Goal: Find contact information: Find contact information

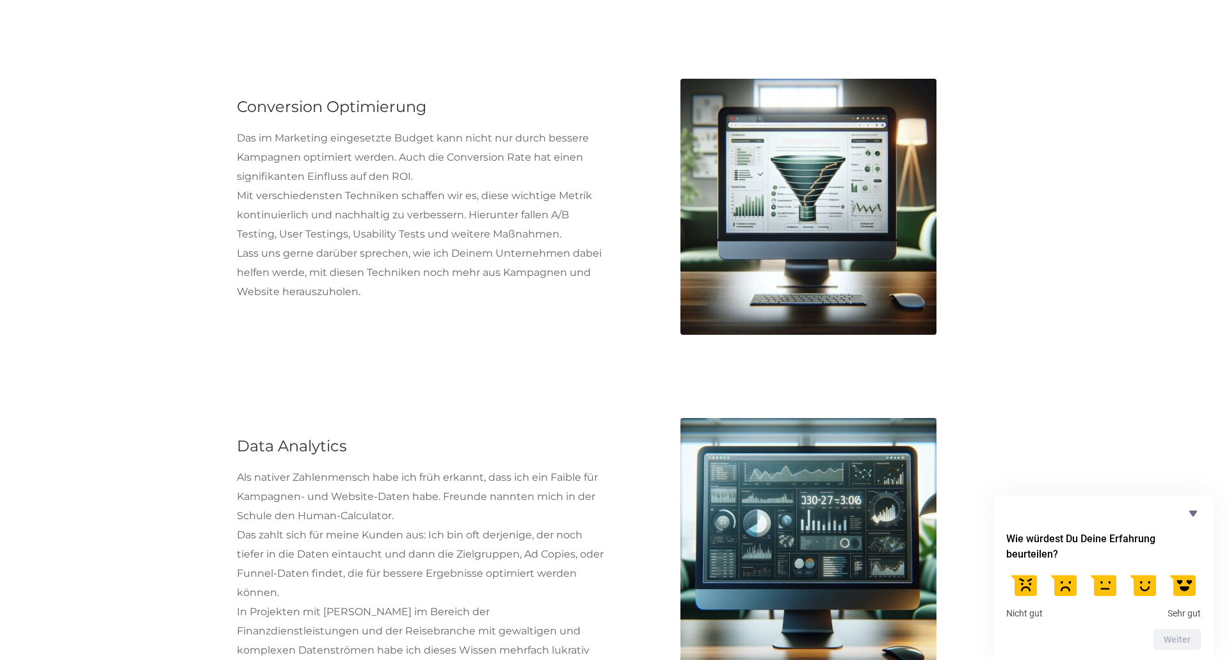
scroll to position [1800, 0]
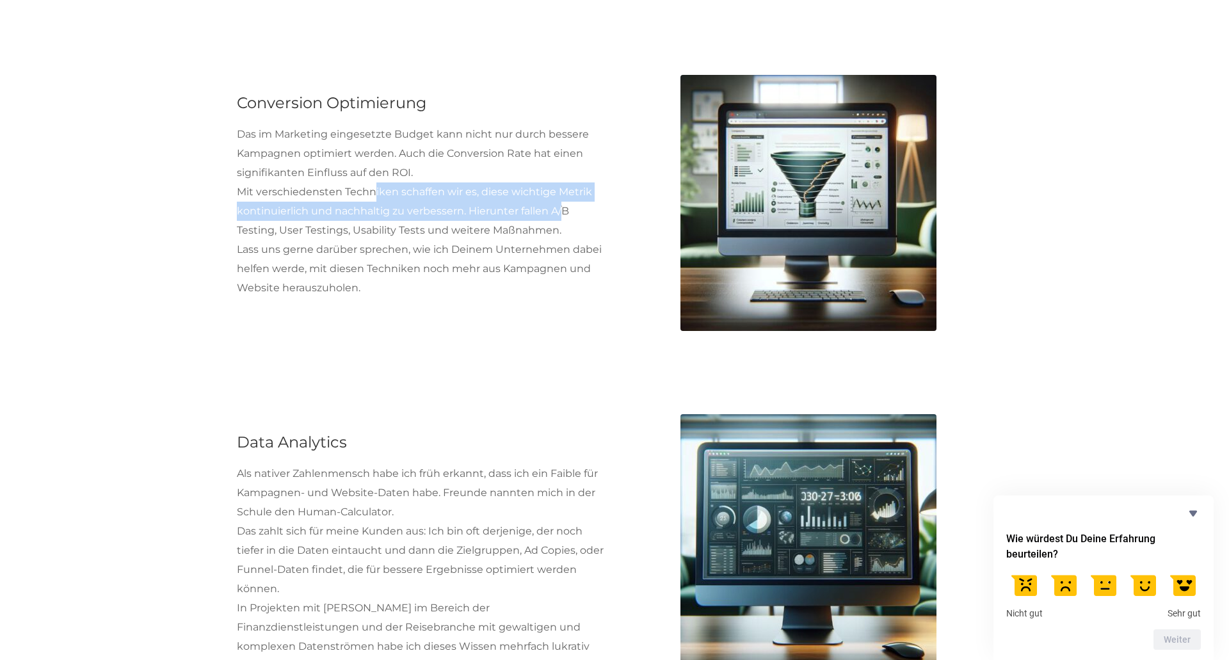
drag, startPoint x: 372, startPoint y: 193, endPoint x: 563, endPoint y: 213, distance: 191.8
click at [563, 213] on p "Mit verschiedensten Techniken schaffen wir es, diese wichtige Metrik kontinuier…" at bounding box center [421, 211] width 368 height 58
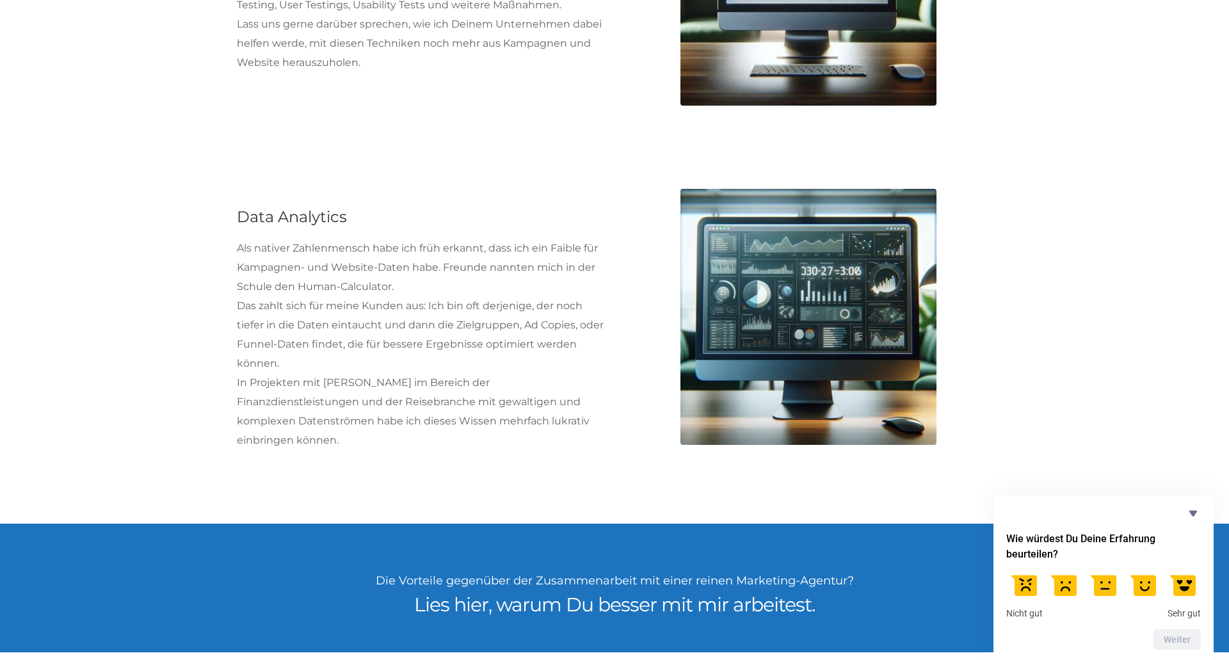
scroll to position [2102, 0]
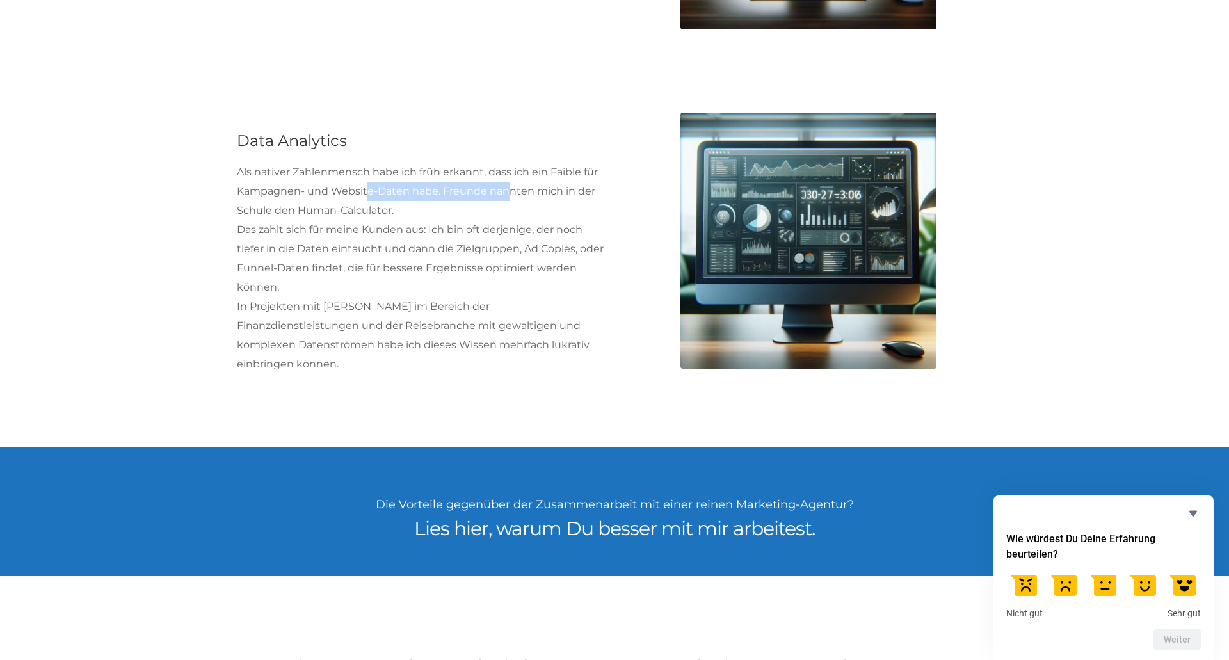
drag, startPoint x: 367, startPoint y: 196, endPoint x: 506, endPoint y: 200, distance: 138.3
click at [506, 200] on p "Als nativer Zahlenmensch habe ich früh erkannt, dass ich ein Faible für Kampagn…" at bounding box center [421, 192] width 368 height 58
click at [508, 200] on p "Als nativer Zahlenmensch habe ich früh erkannt, dass ich ein Faible für Kampagn…" at bounding box center [421, 192] width 368 height 58
drag, startPoint x: 525, startPoint y: 195, endPoint x: 562, endPoint y: 202, distance: 37.2
click at [562, 202] on p "Als nativer Zahlenmensch habe ich früh erkannt, dass ich ein Faible für Kampagn…" at bounding box center [421, 192] width 368 height 58
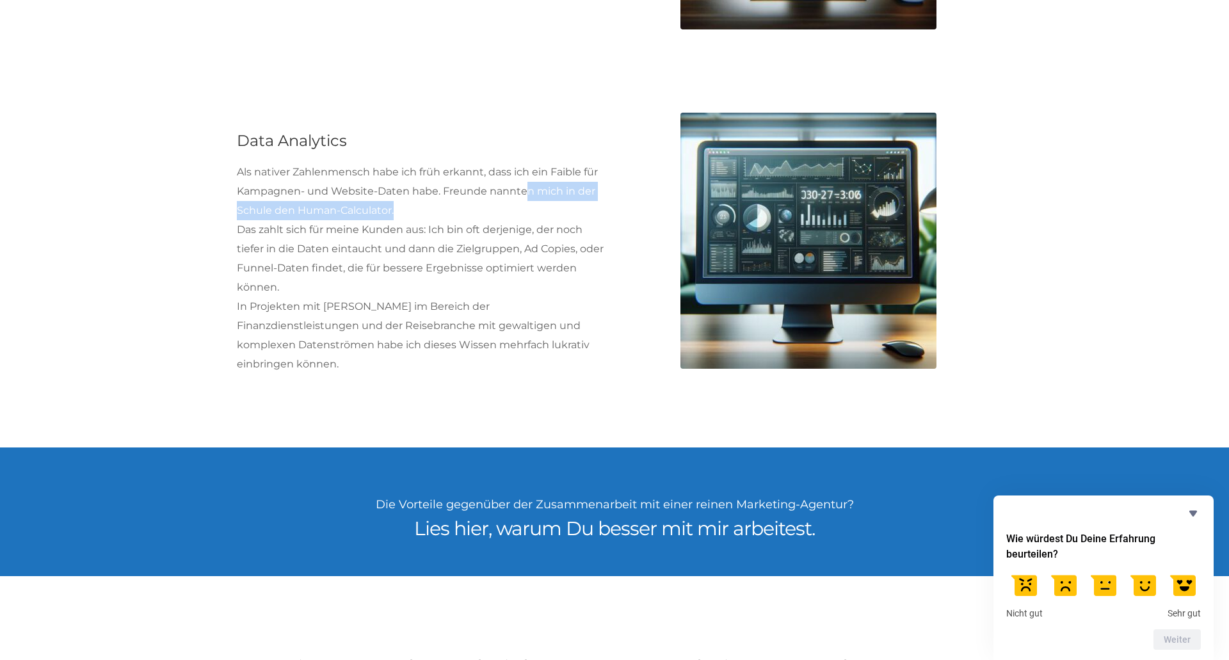
click at [562, 202] on p "Als nativer Zahlenmensch habe ich früh erkannt, dass ich ein Faible für Kampagn…" at bounding box center [421, 192] width 368 height 58
drag, startPoint x: 299, startPoint y: 217, endPoint x: 364, endPoint y: 221, distance: 64.8
click at [364, 221] on div "Als nativer Zahlenmensch habe ich früh erkannt, dass ich ein Faible für Kampagn…" at bounding box center [421, 268] width 368 height 211
click at [369, 221] on p "Das zahlt sich für meine Kunden aus: Ich bin oft derjenige, der noch tiefer in …" at bounding box center [421, 258] width 368 height 77
drag, startPoint x: 396, startPoint y: 213, endPoint x: 316, endPoint y: 226, distance: 80.4
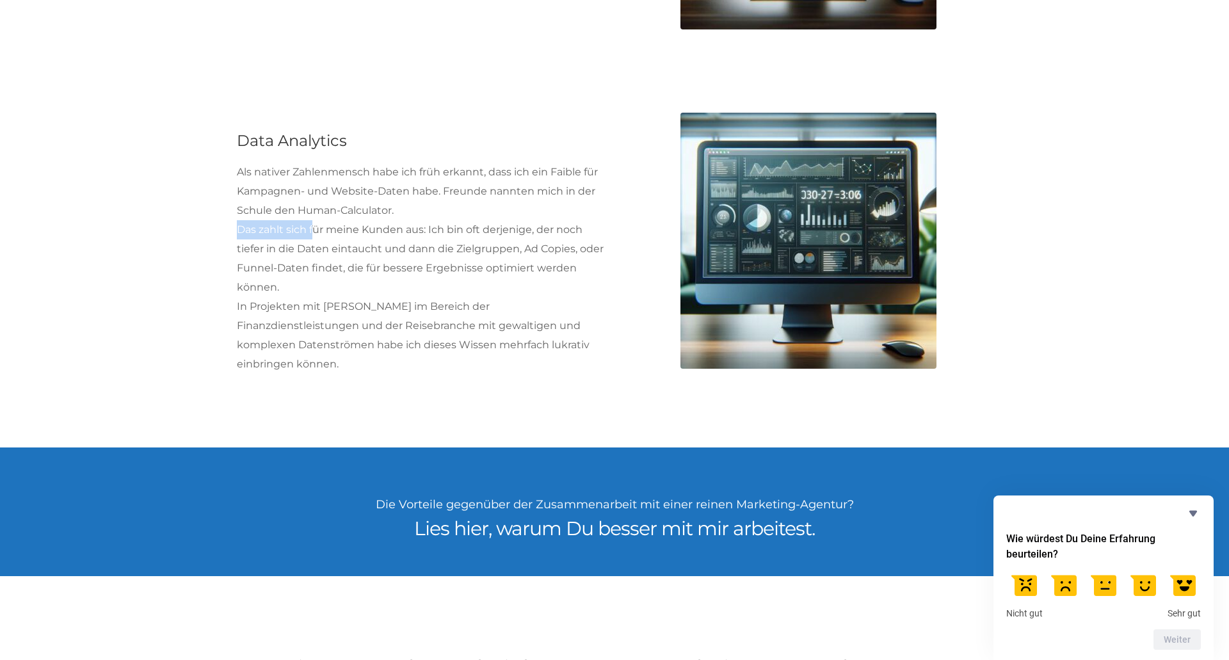
click at [316, 226] on div "Als nativer Zahlenmensch habe ich früh erkannt, dass ich ein Faible für Kampagn…" at bounding box center [421, 268] width 368 height 211
click at [342, 226] on p "Das zahlt sich für meine Kunden aus: Ich bin oft derjenige, der noch tiefer in …" at bounding box center [421, 258] width 368 height 77
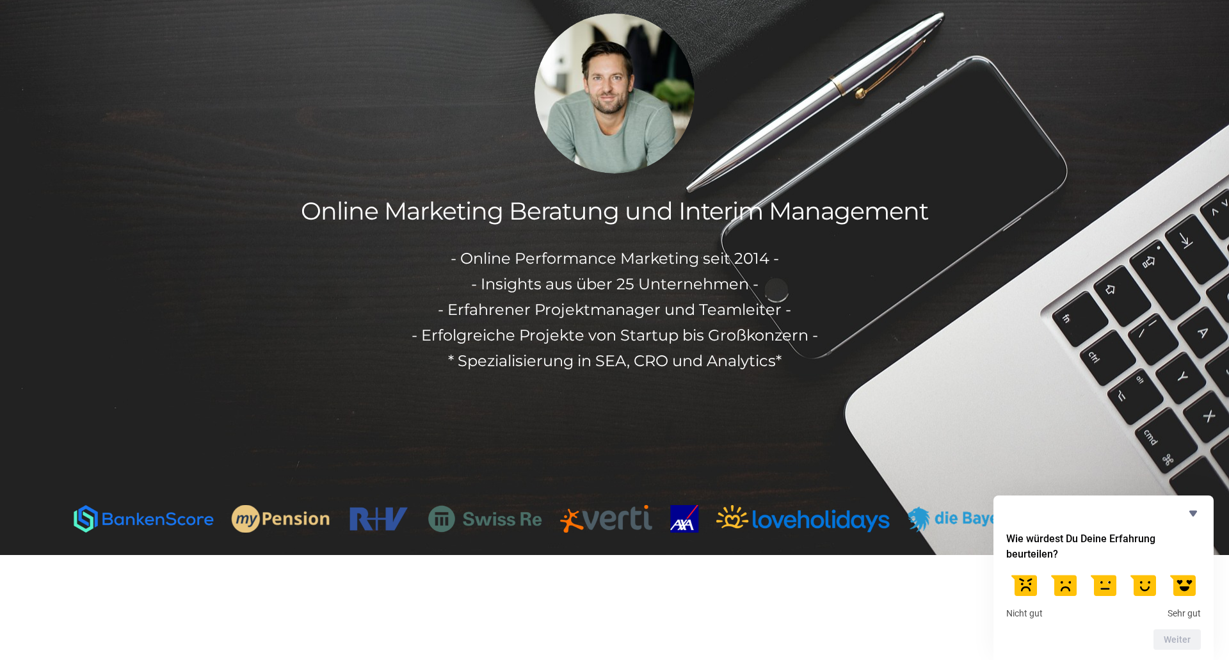
scroll to position [0, 0]
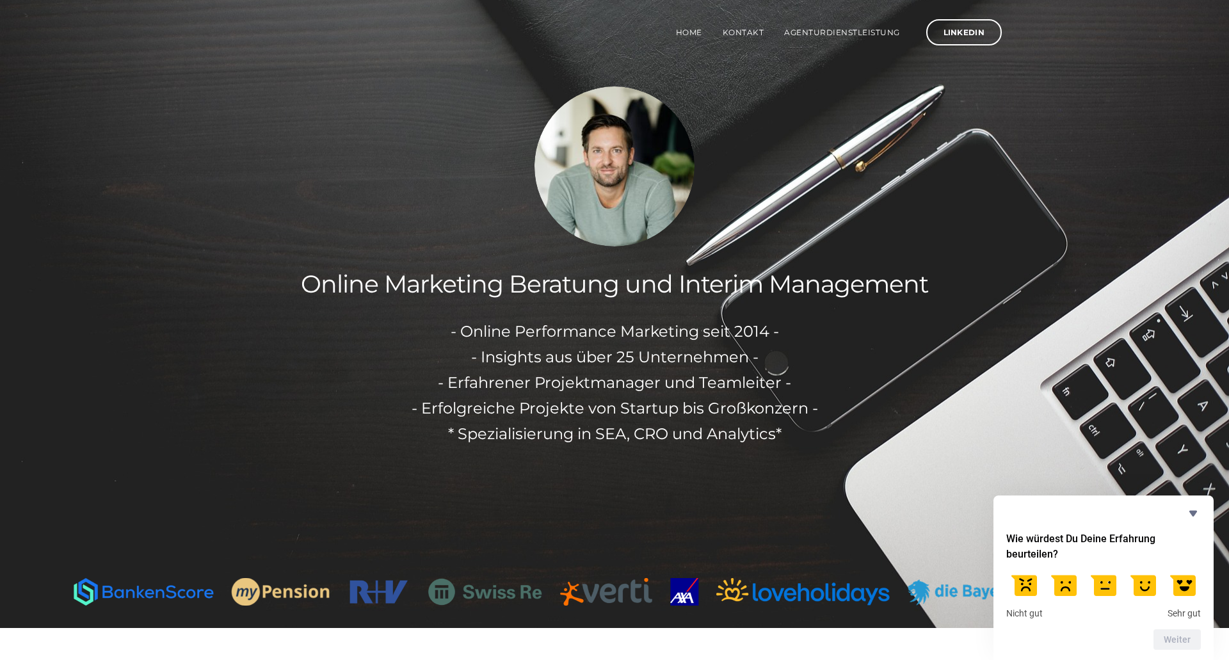
click at [602, 175] on img at bounding box center [614, 166] width 160 height 160
click at [733, 25] on link "Kontakt" at bounding box center [743, 32] width 62 height 45
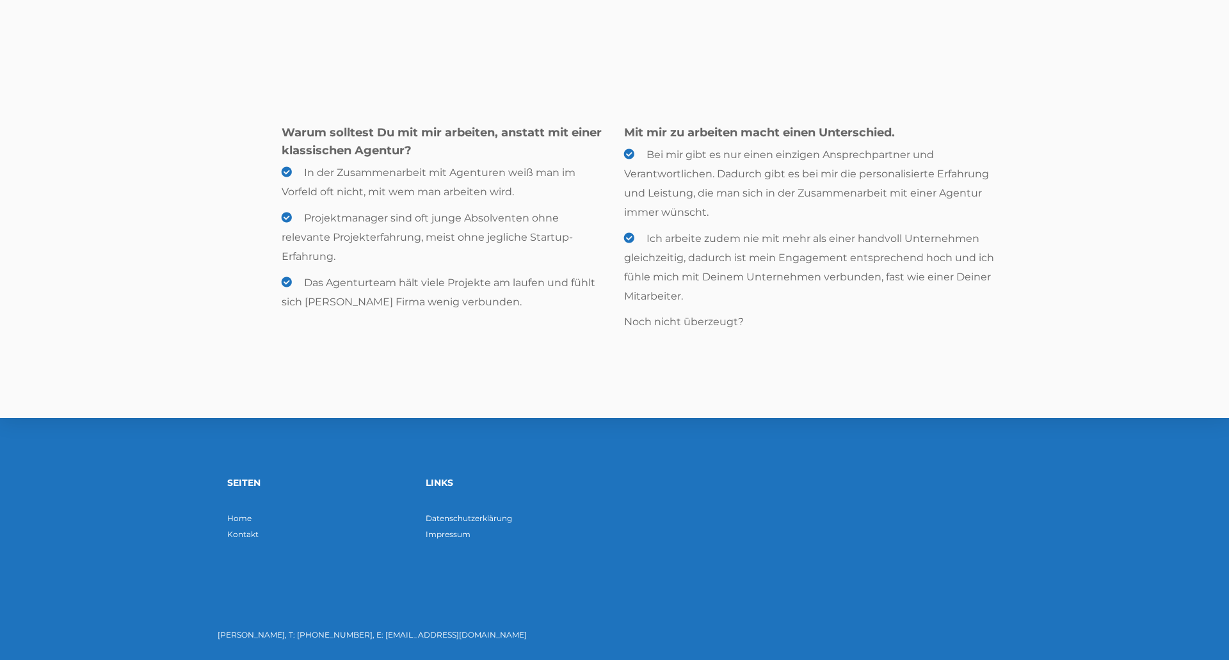
scroll to position [632, 0]
